Goal: Task Accomplishment & Management: Manage account settings

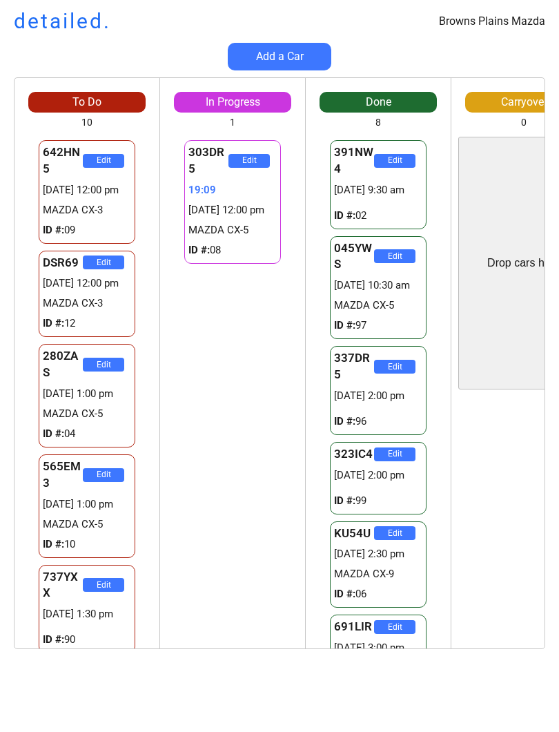
click at [263, 416] on div "303DR5 Edit 19:09 [DATE] 12:00 pm MAZDA CX-5 ID #: 08 KU54U Edit 27:22 [DATE] 2…" at bounding box center [232, 393] width 145 height 512
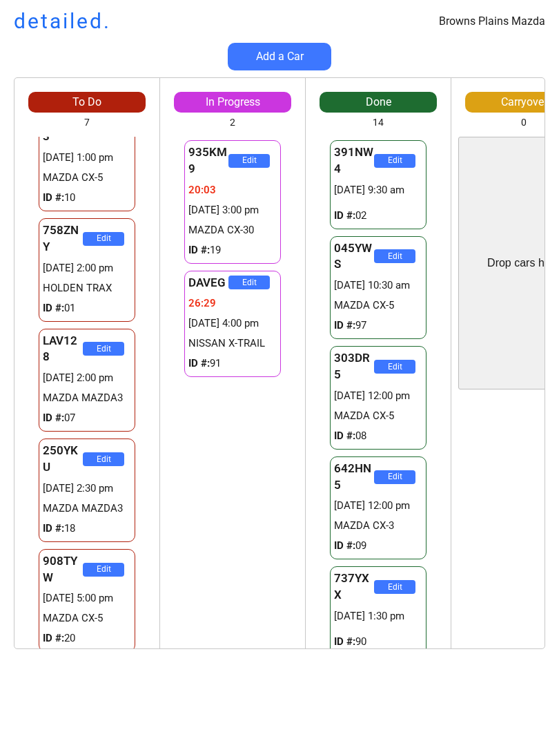
click at [224, 472] on div "935KM9 Edit 20:03 [DATE] 3:00 pm MAZDA CX-30 ID #: 19 DAVEG Edit 26:29 [DATE] 4…" at bounding box center [232, 393] width 145 height 512
click at [240, 473] on div "935KM9 Edit 20:04 [DATE] 3:00 pm MAZDA CX-30 ID #: 19 DAVEG Edit 26:30 [DATE] 4…" at bounding box center [232, 393] width 145 height 512
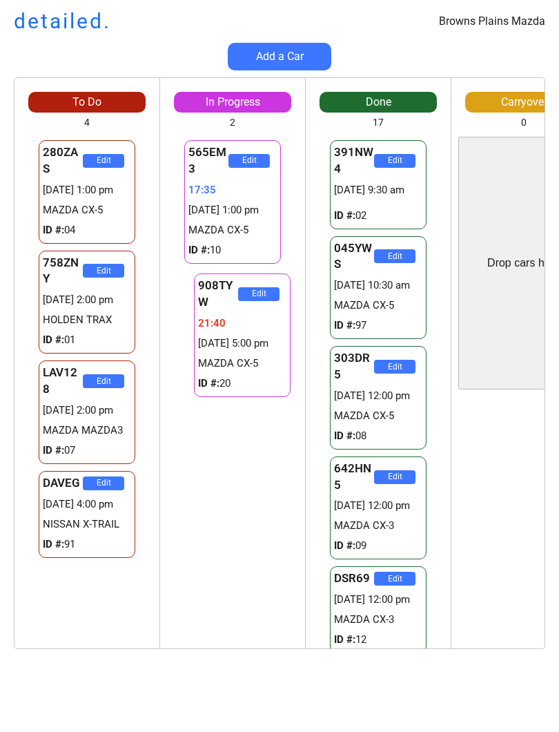
click at [249, 458] on div "565EM3 Edit 17:35 [DATE] 1:00 pm MAZDA CX-5 ID #: 10 908TYW Edit 21:42 [DATE] 5…" at bounding box center [232, 393] width 145 height 512
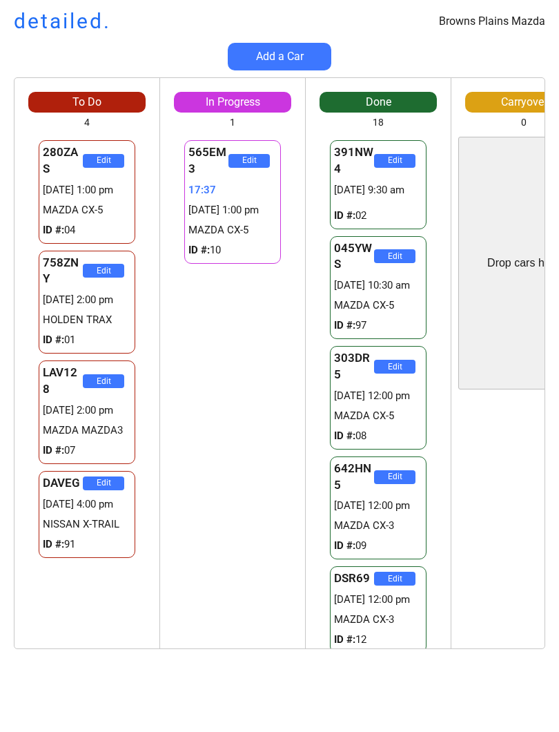
click at [262, 418] on div "565EM3 Edit 17:37 17/09 1:00 pm MAZDA CX-5 ID #: 10 908TYW Edit 21:44 17/09 5:0…" at bounding box center [232, 393] width 145 height 512
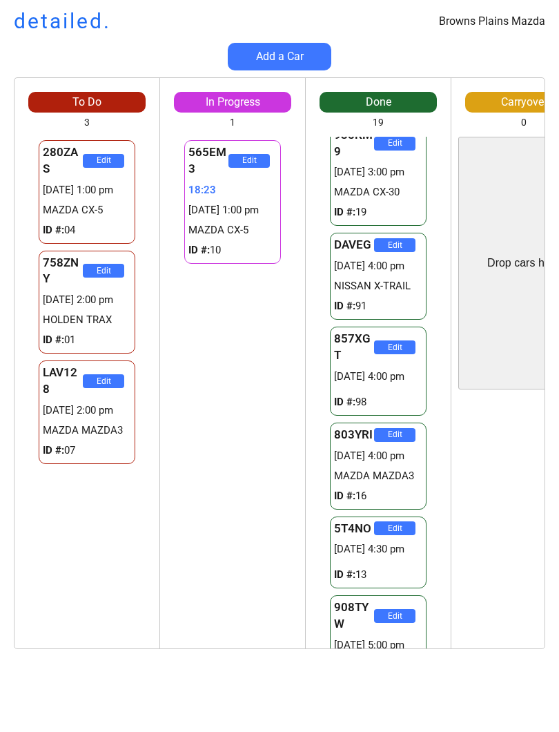
scroll to position [1311, 0]
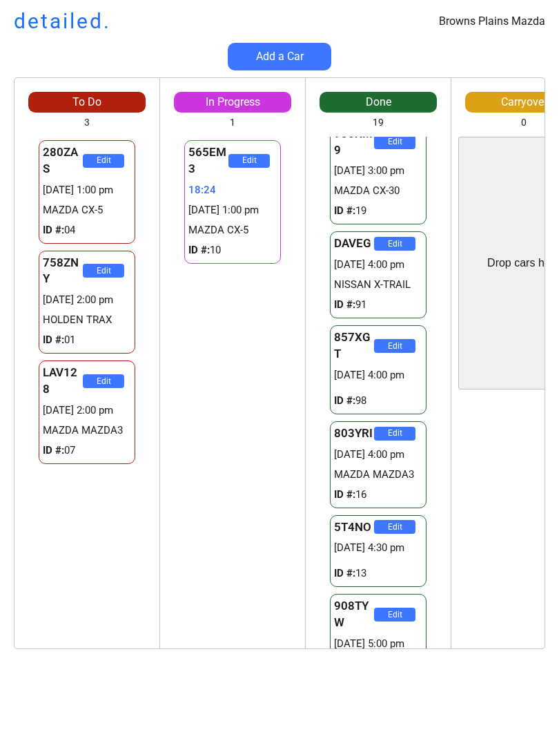
click at [267, 546] on div "565EM3 Edit 18:24 17/09 1:00 pm MAZDA CX-5 ID #: 10 908TYW Edit 22:31 17/09 5:0…" at bounding box center [232, 393] width 145 height 512
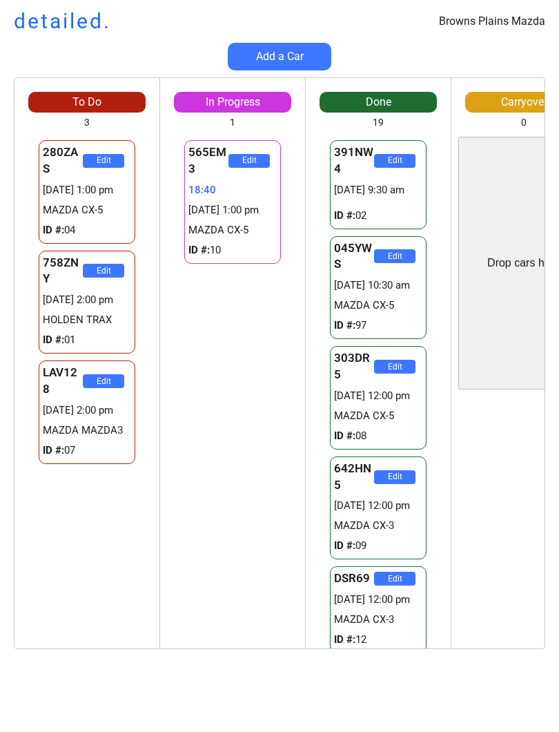
scroll to position [0, 0]
click at [0, 462] on div "To Do 3 Drop cars here 280ZAS Edit 29301236:55 17/09 1:00 pm MAZDA CX-5 ID #: 0…" at bounding box center [279, 370] width 559 height 586
click at [218, 526] on div "565EM3 Edit 18:51 17/09 1:00 pm MAZDA CX-5 ID #: 10 908TYW Edit 22:58 17/09 5:0…" at bounding box center [232, 393] width 145 height 512
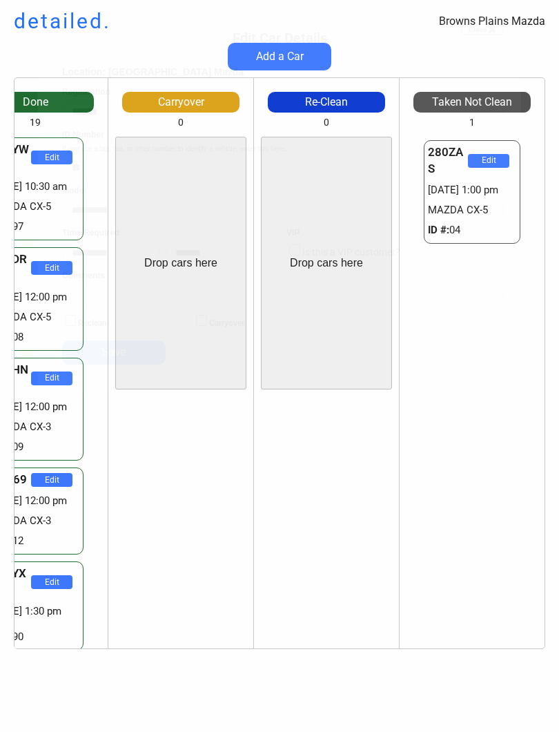
scroll to position [1079, 0]
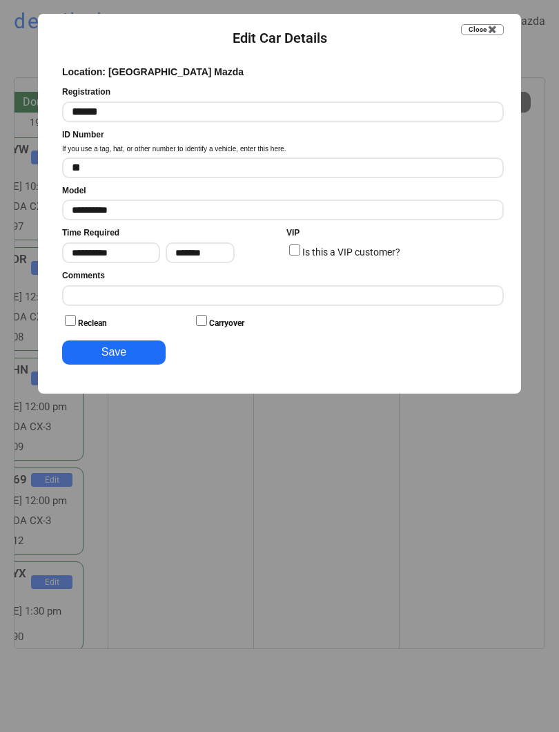
click at [231, 298] on input "input" at bounding box center [283, 295] width 442 height 21
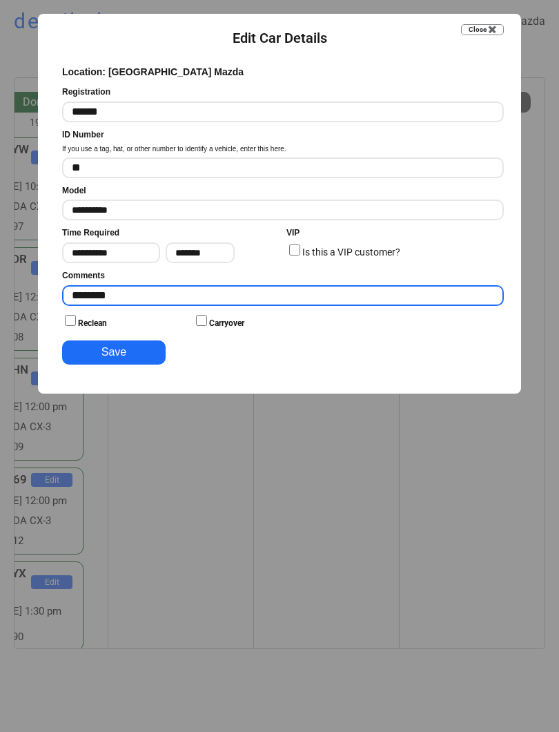
type input "*******"
click at [122, 348] on button "Save" at bounding box center [114, 352] width 104 height 24
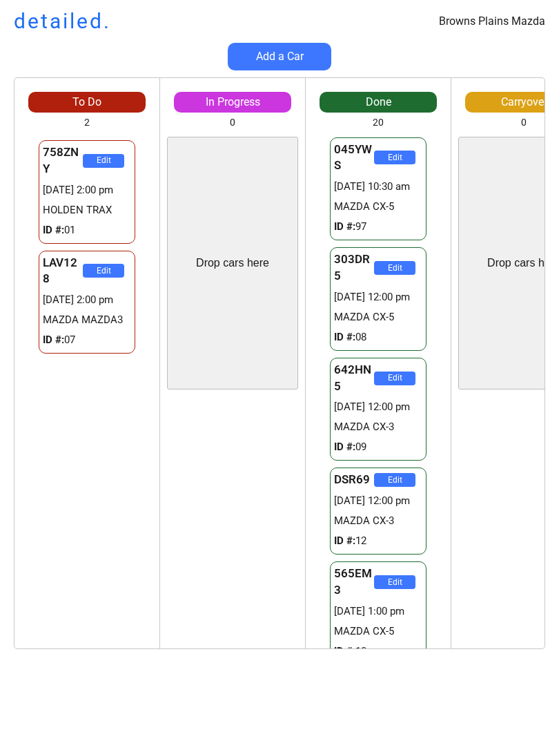
scroll to position [0, 0]
